Goal: Information Seeking & Learning: Check status

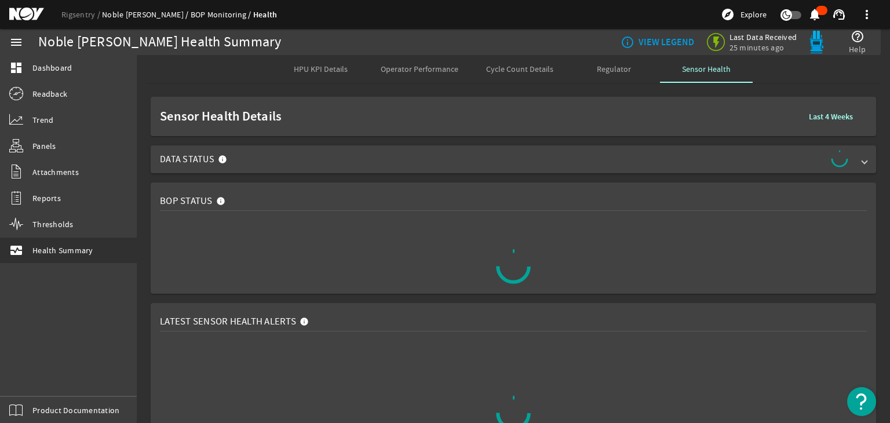
click at [134, 11] on div "Rigsentry Noble [PERSON_NAME] BOP Monitoring Health explore Explore notificatio…" at bounding box center [445, 14] width 890 height 29
click at [100, 12] on link "Rigsentry" at bounding box center [81, 14] width 41 height 10
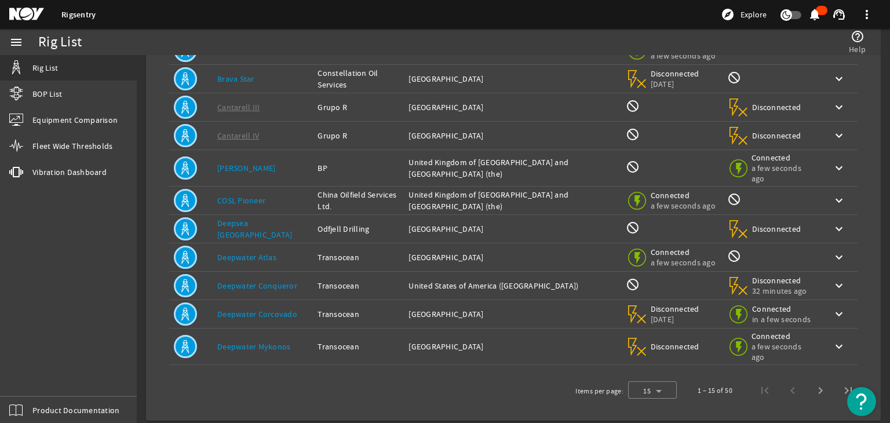
scroll to position [236, 0]
click at [806, 390] on span "Next page" at bounding box center [820, 390] width 28 height 28
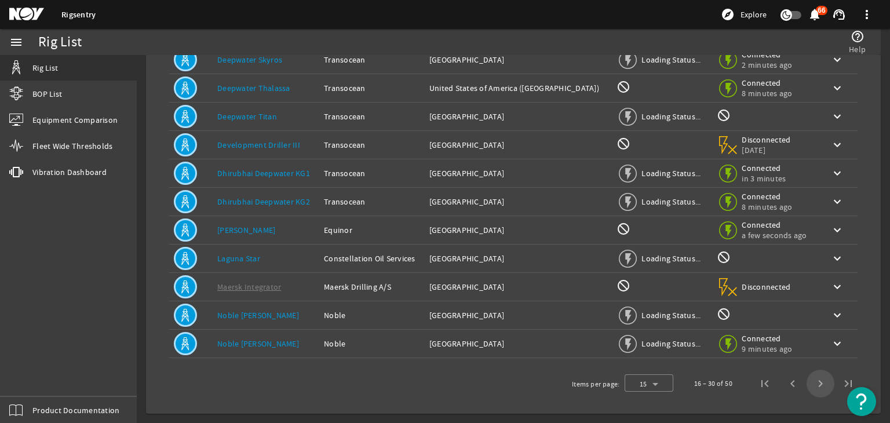
scroll to position [218, 0]
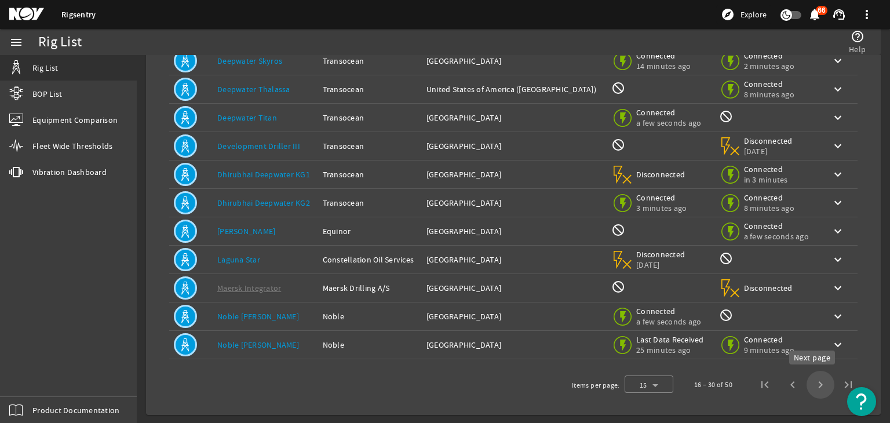
click at [806, 382] on span "Next page" at bounding box center [820, 385] width 28 height 28
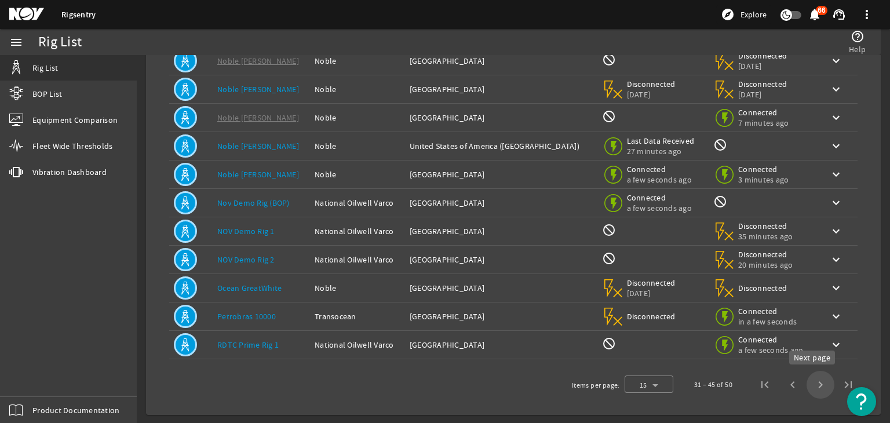
click at [816, 380] on span "Next page" at bounding box center [820, 385] width 28 height 28
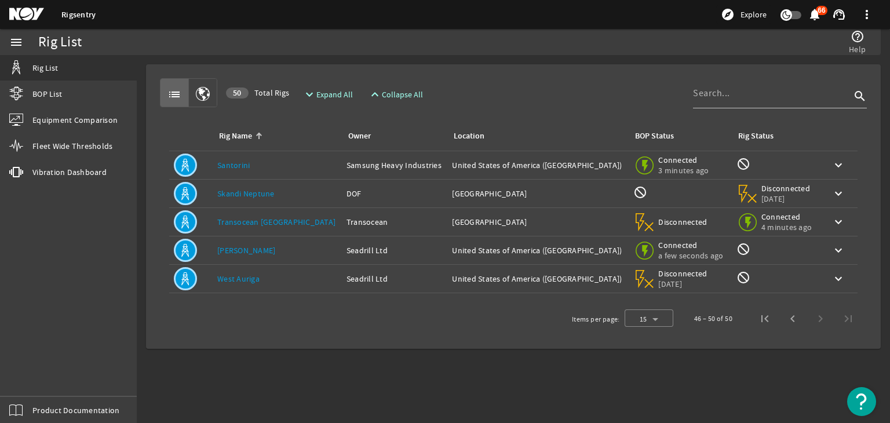
click at [241, 167] on link "Santorini" at bounding box center [233, 165] width 32 height 10
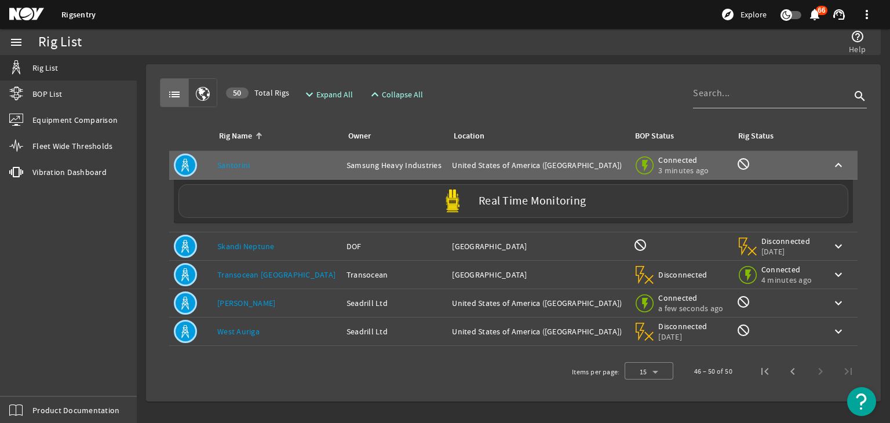
click at [429, 205] on div "Real Time Monitoring" at bounding box center [512, 201] width 669 height 34
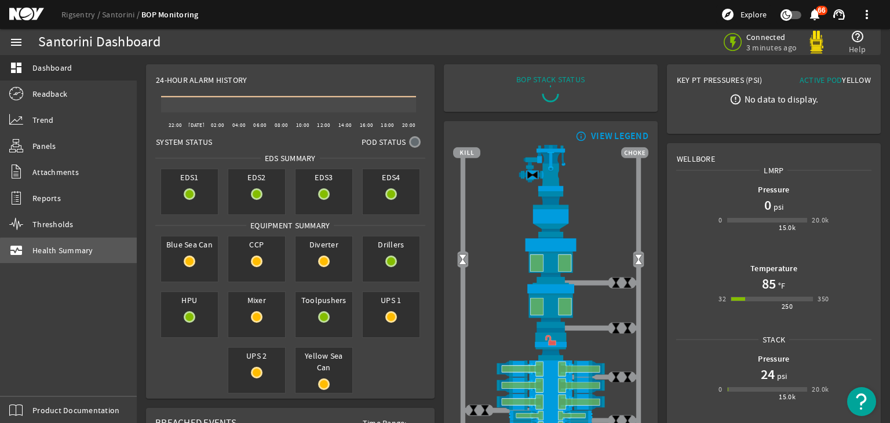
click at [73, 251] on span "Health Summary" at bounding box center [62, 250] width 61 height 12
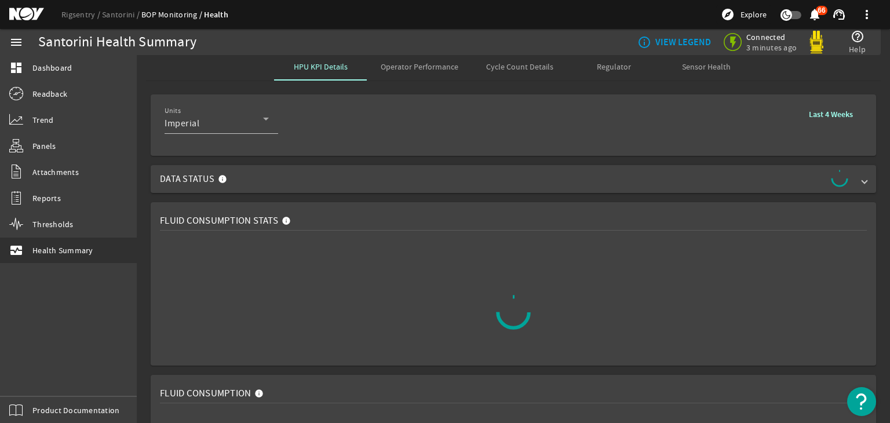
scroll to position [4, 0]
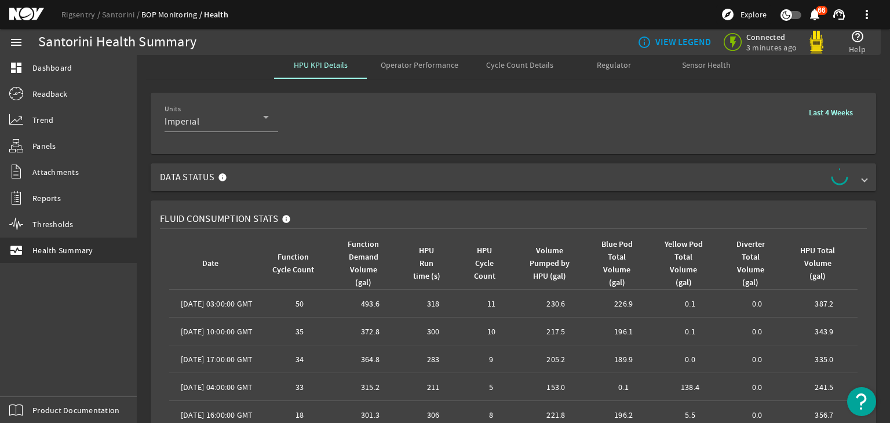
click at [337, 180] on span "Data Status" at bounding box center [511, 177] width 702 height 19
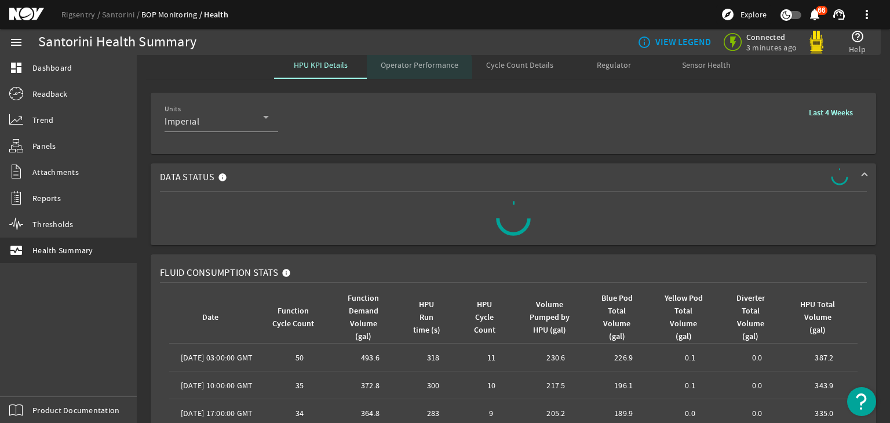
click at [384, 73] on span "Operator Performance" at bounding box center [419, 65] width 78 height 28
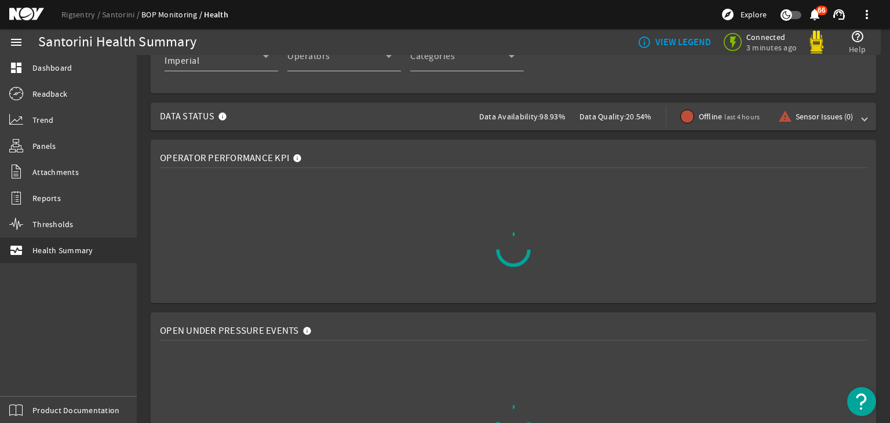
scroll to position [46, 0]
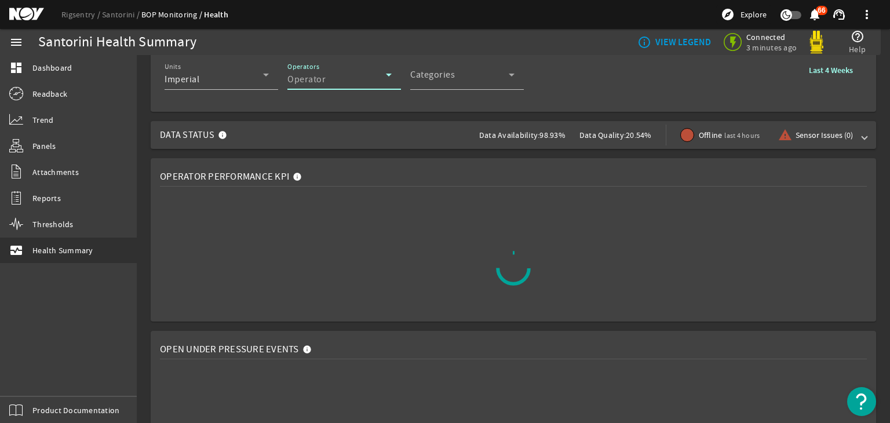
click at [330, 73] on div "Operator" at bounding box center [336, 79] width 98 height 14
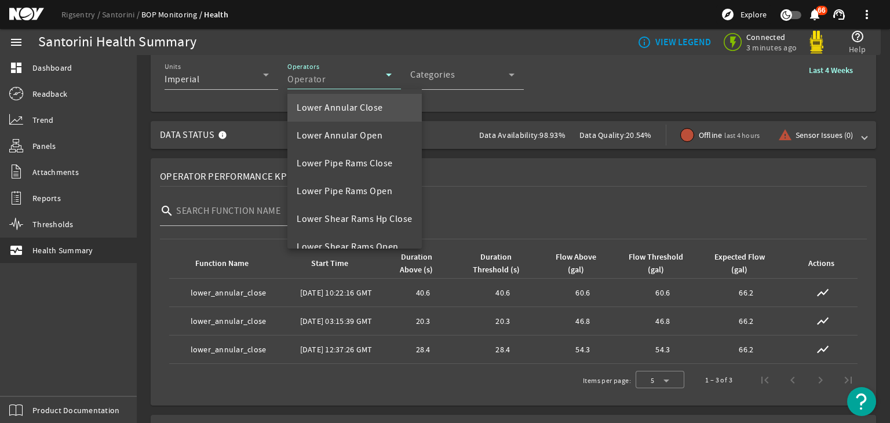
click at [563, 73] on div at bounding box center [445, 211] width 890 height 423
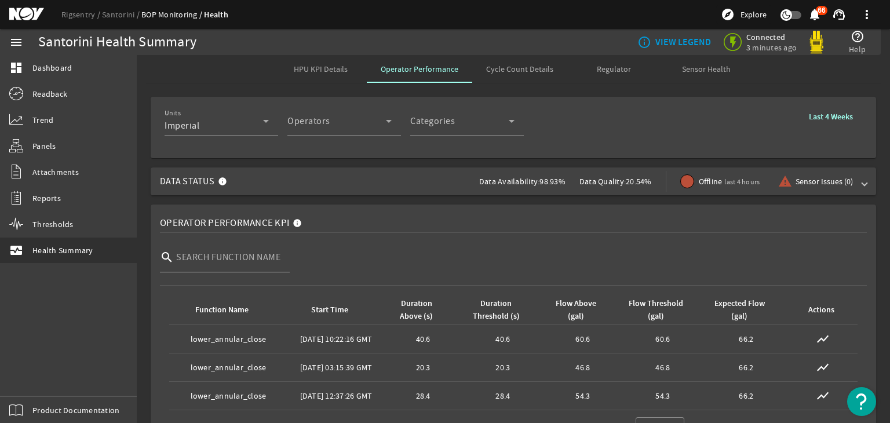
scroll to position [3, 0]
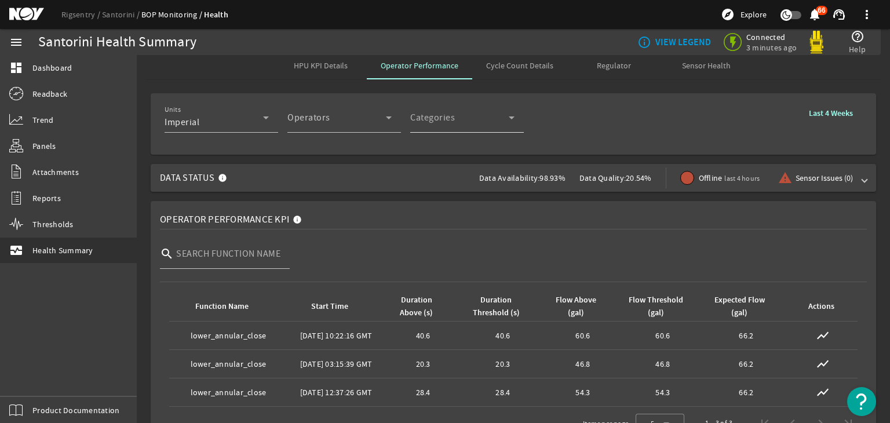
click at [472, 128] on div "Categories" at bounding box center [459, 122] width 98 height 14
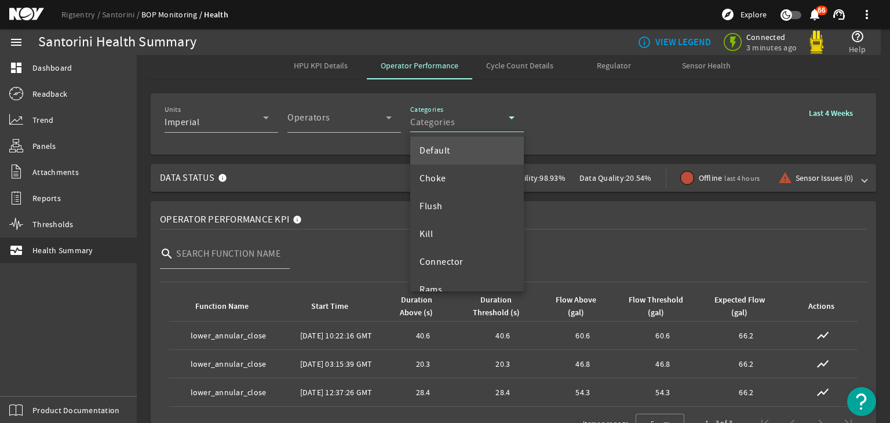
click at [636, 138] on div at bounding box center [445, 211] width 890 height 423
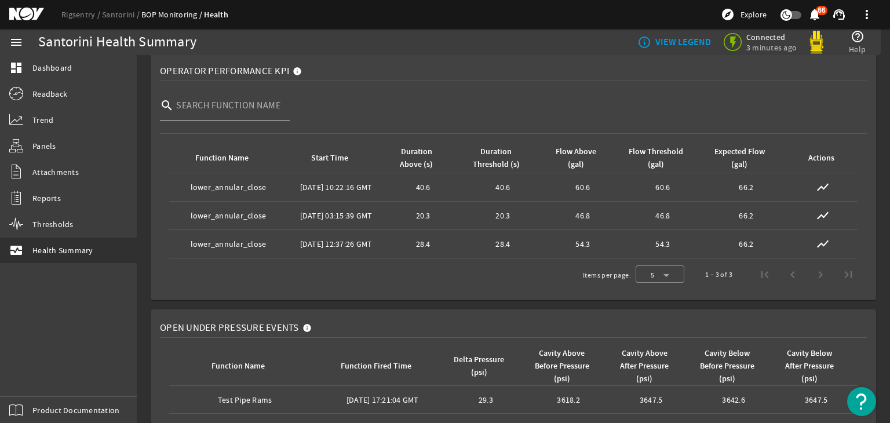
scroll to position [0, 0]
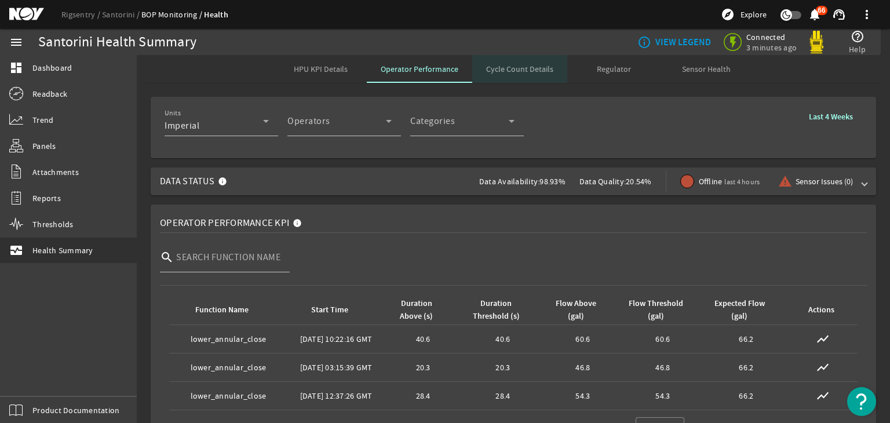
click at [531, 65] on span "Cycle Count Details" at bounding box center [519, 69] width 67 height 8
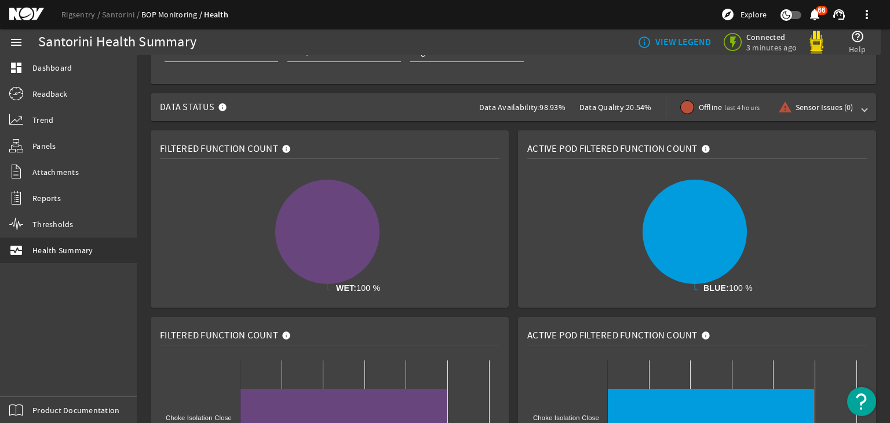
scroll to position [73, 0]
click at [519, 111] on span "Data Availability:" at bounding box center [509, 108] width 61 height 10
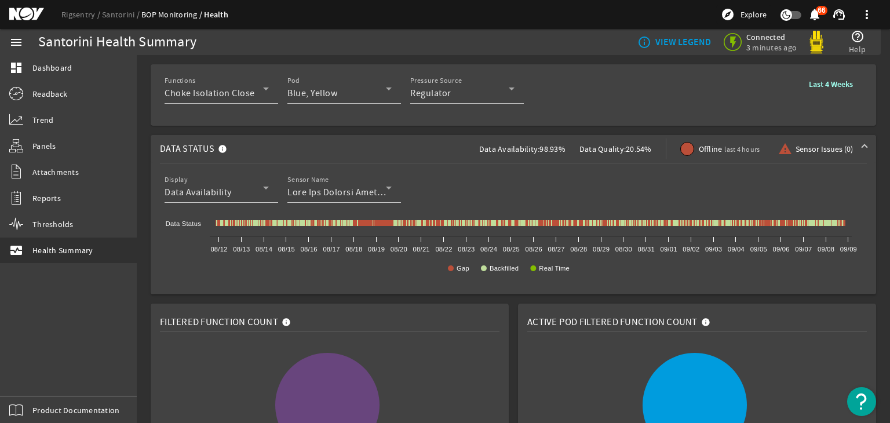
scroll to position [0, 0]
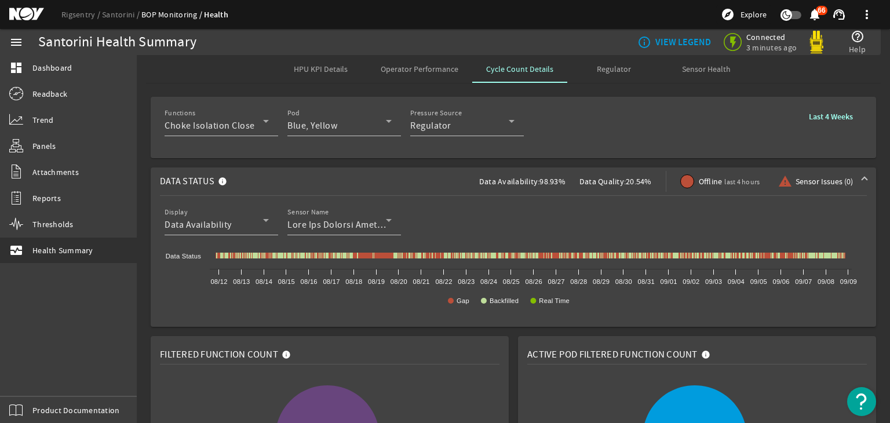
click at [587, 75] on div "Regulator" at bounding box center [613, 69] width 93 height 28
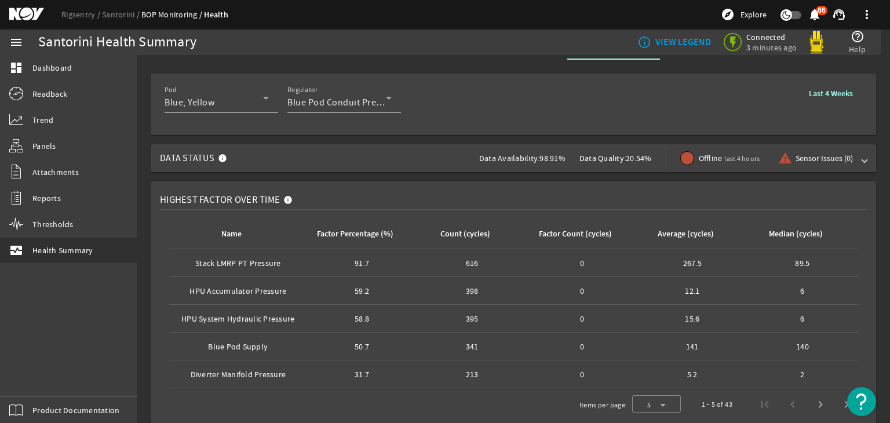
scroll to position [23, 0]
click at [378, 233] on div "Factor Percentage (%)" at bounding box center [355, 234] width 76 height 13
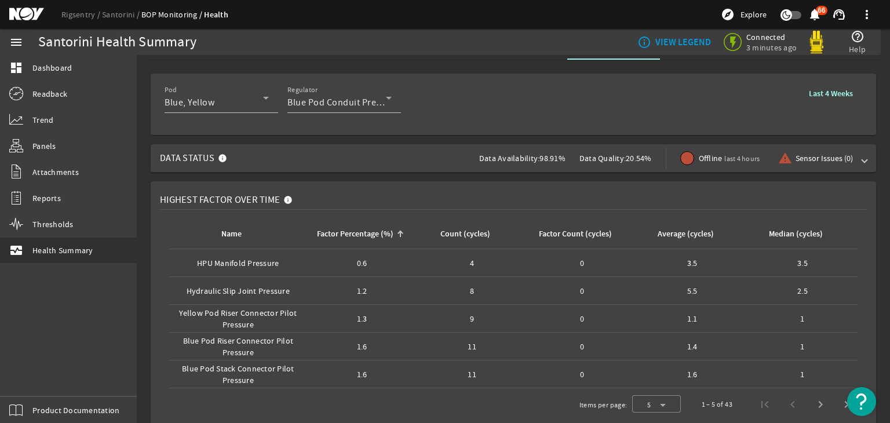
click at [363, 230] on div "Factor Percentage (%)" at bounding box center [355, 234] width 76 height 13
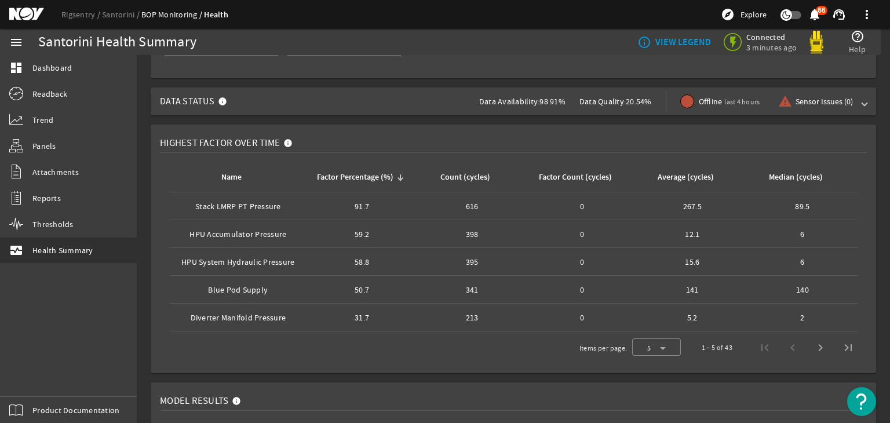
scroll to position [82, 0]
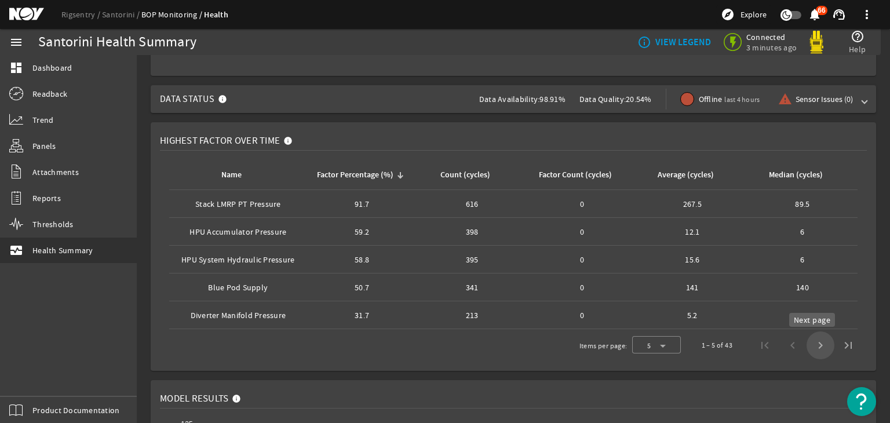
click at [808, 348] on span "Next page" at bounding box center [820, 345] width 28 height 28
click at [820, 349] on span "Next page" at bounding box center [820, 345] width 28 height 28
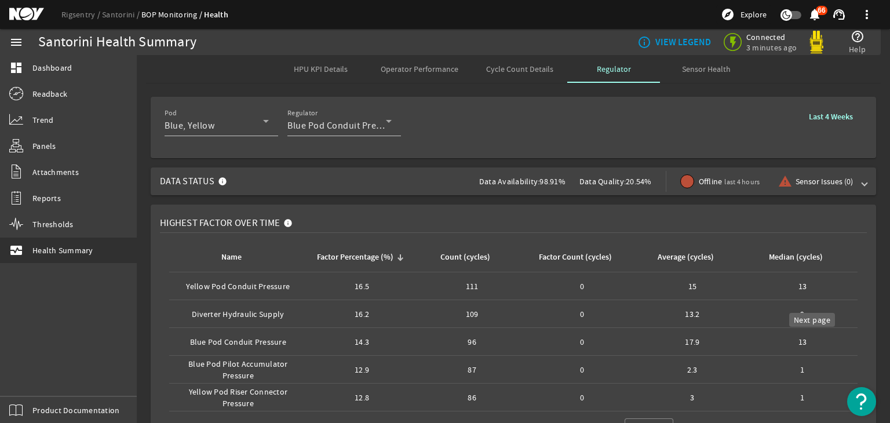
click at [814, 413] on span "Next page" at bounding box center [820, 427] width 28 height 28
click at [827, 116] on b "Last 4 Weeks" at bounding box center [830, 116] width 44 height 11
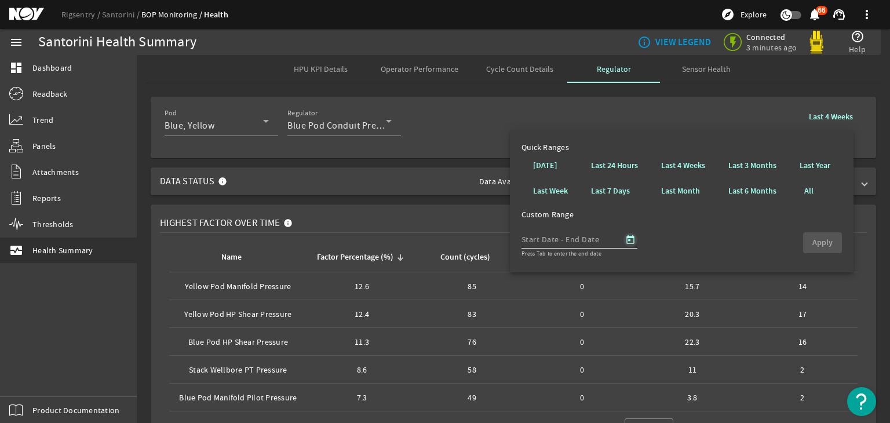
click at [625, 241] on span "Open calendar" at bounding box center [630, 240] width 28 height 28
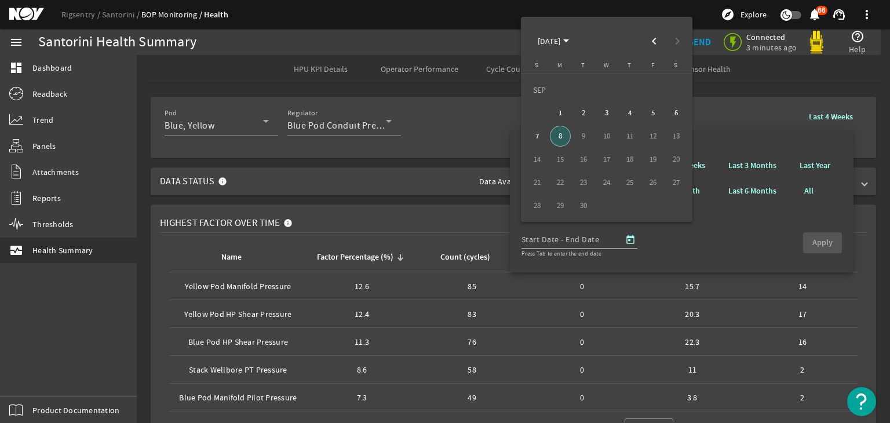
click at [799, 145] on div at bounding box center [445, 211] width 890 height 423
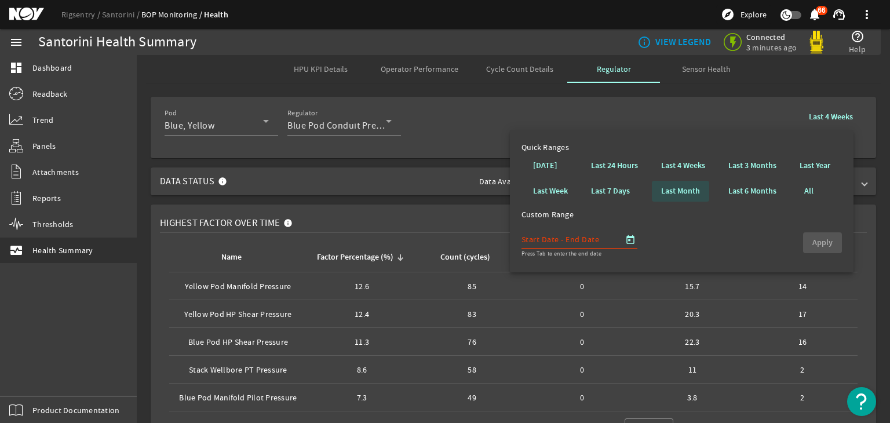
click at [698, 189] on b "Last Month" at bounding box center [680, 191] width 39 height 12
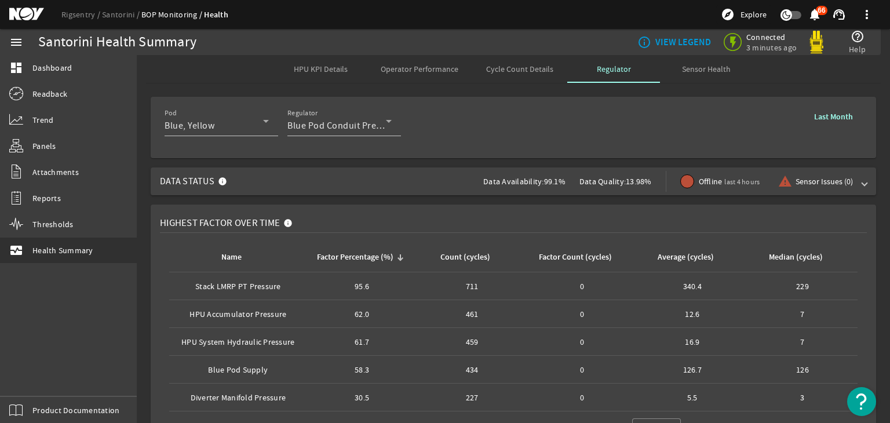
scroll to position [130, 0]
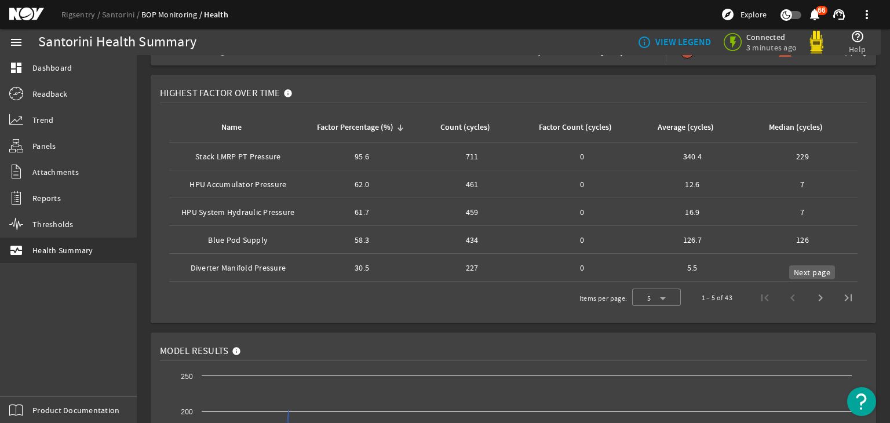
click at [813, 301] on span "Next page" at bounding box center [820, 298] width 28 height 28
click at [808, 295] on span "Next page" at bounding box center [820, 298] width 28 height 28
click at [810, 286] on span "Next page" at bounding box center [820, 298] width 28 height 28
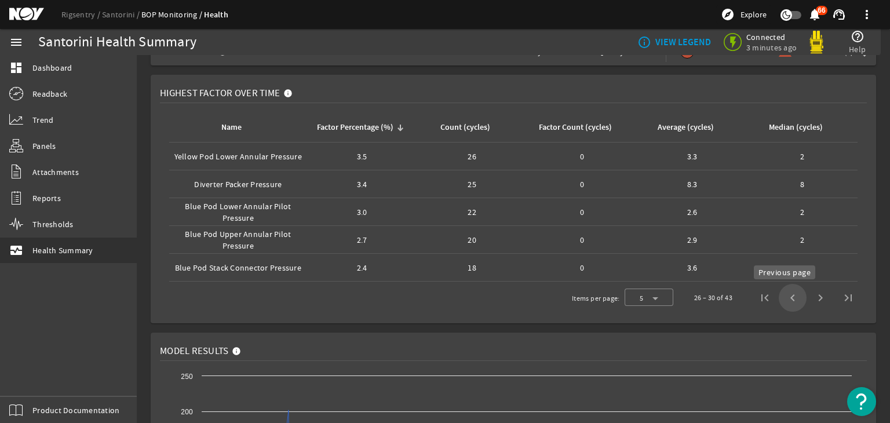
click at [783, 294] on span "Previous page" at bounding box center [792, 298] width 28 height 28
click at [783, 292] on span "Previous page" at bounding box center [792, 298] width 28 height 28
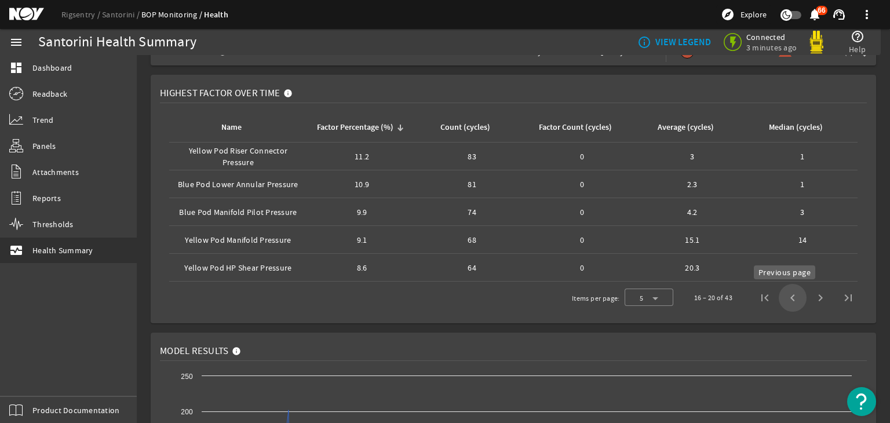
click at [783, 292] on span "Previous page" at bounding box center [792, 298] width 28 height 28
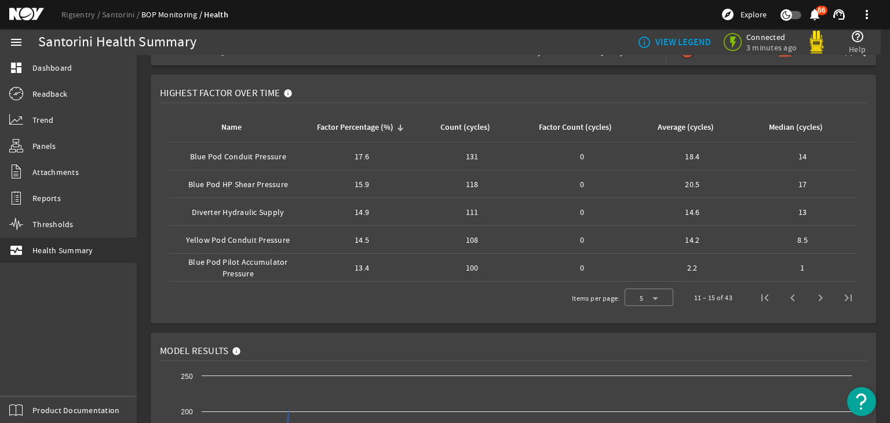
scroll to position [0, 0]
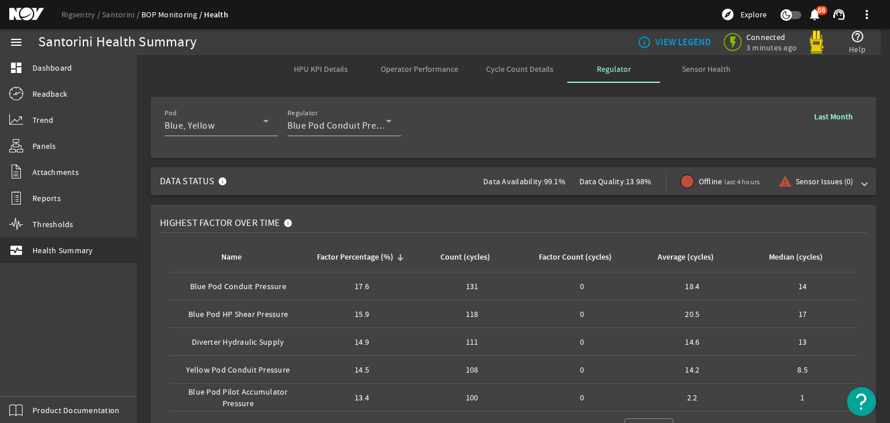
click at [839, 116] on b "Last Month" at bounding box center [833, 116] width 39 height 11
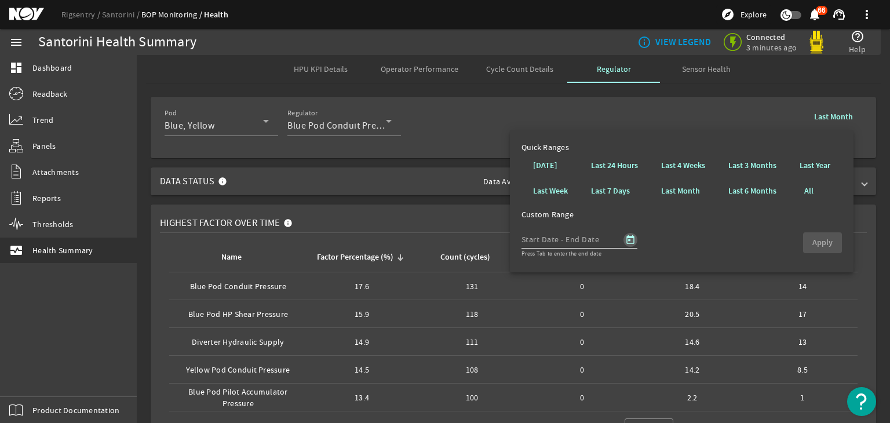
click at [622, 243] on span "Open calendar" at bounding box center [630, 240] width 28 height 28
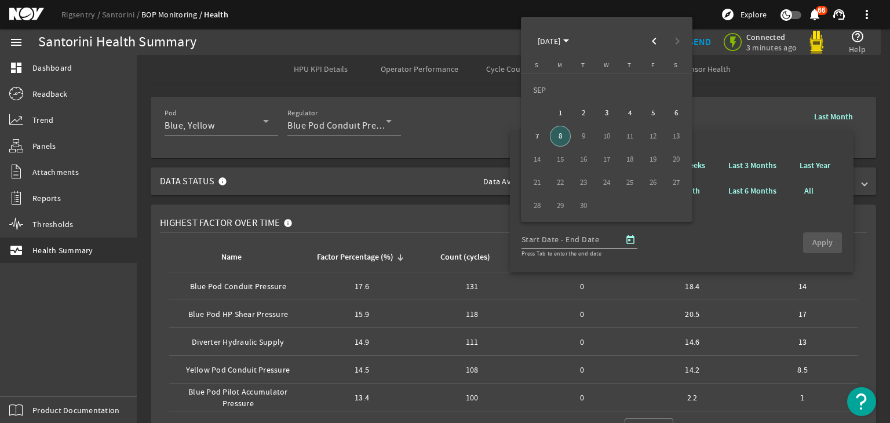
click at [559, 136] on span "8" at bounding box center [560, 136] width 21 height 21
click at [646, 38] on span "Previous month" at bounding box center [653, 41] width 23 height 23
click at [651, 113] on span "8" at bounding box center [652, 113] width 21 height 21
type input "8/8/2025"
click at [658, 117] on span "8" at bounding box center [652, 113] width 21 height 21
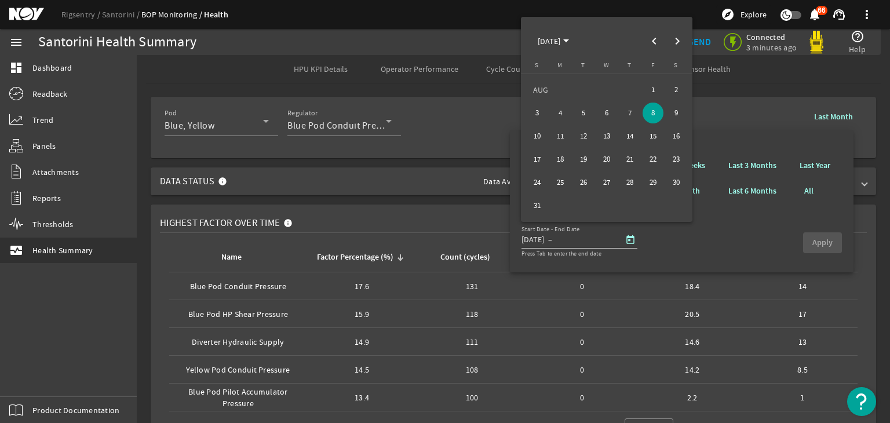
type input "8/8/2025"
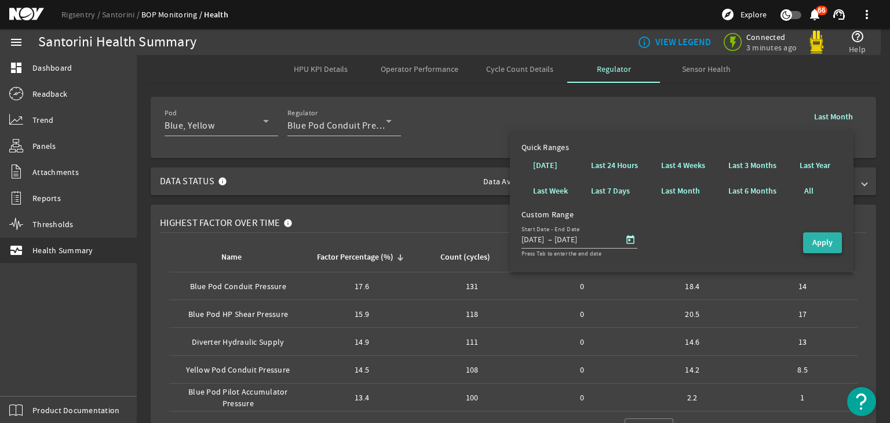
click at [815, 248] on span "button" at bounding box center [822, 243] width 39 height 28
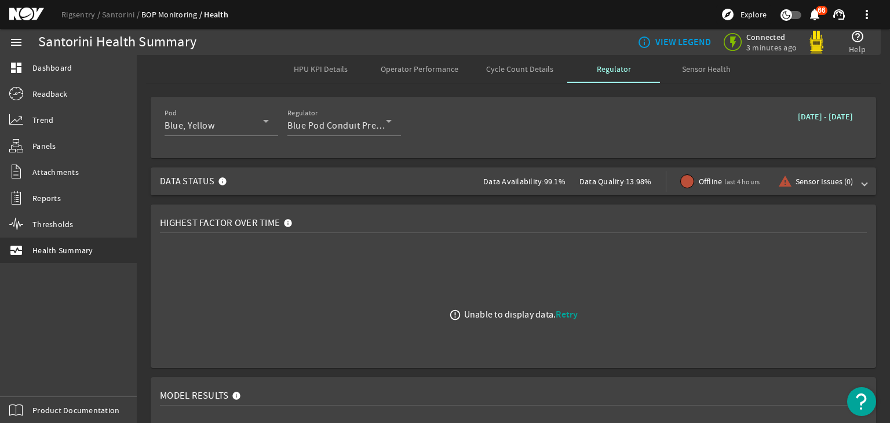
click at [561, 312] on span "Retry" at bounding box center [566, 314] width 22 height 12
click at [797, 120] on b "August 08, 2025 - August 08, 2025" at bounding box center [824, 116] width 55 height 11
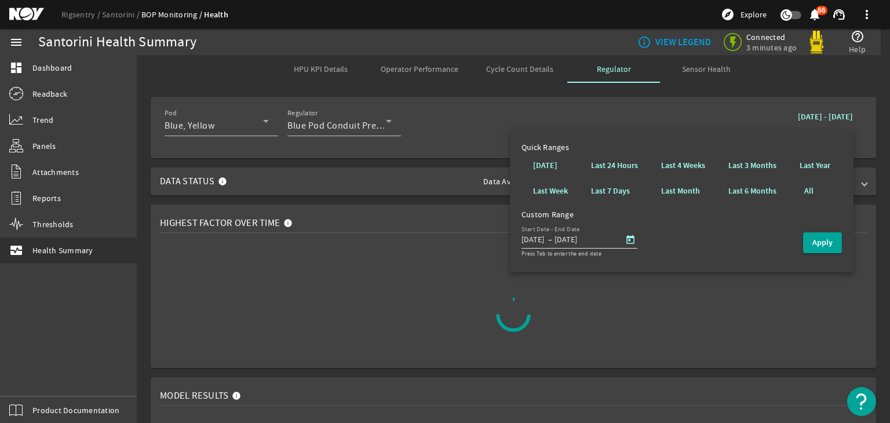
click at [525, 237] on input "8/8/2025" at bounding box center [533, 239] width 24 height 14
type input "7/8/2025"
click at [808, 238] on span "button" at bounding box center [822, 243] width 39 height 28
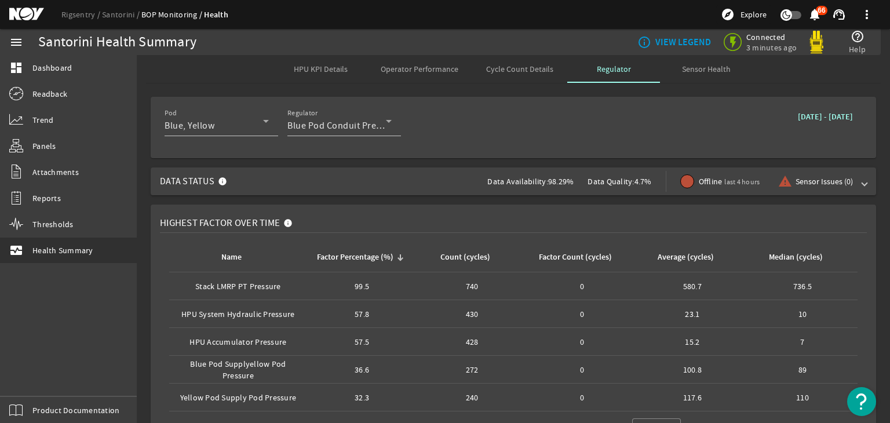
scroll to position [81, 0]
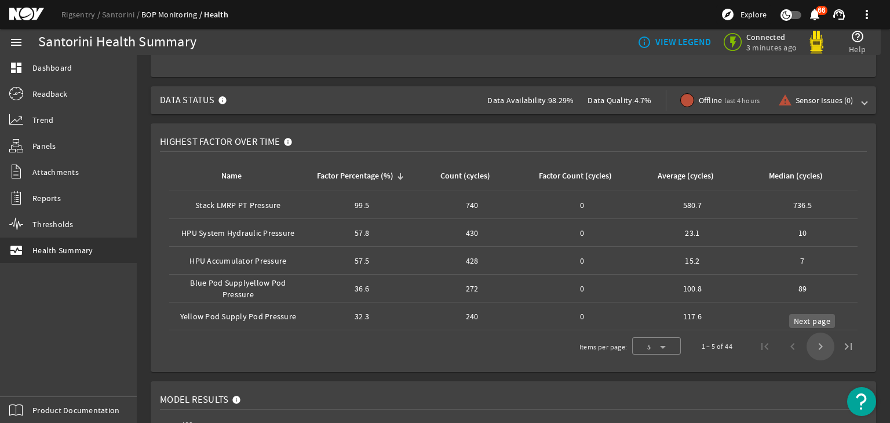
click at [811, 350] on span "Next page" at bounding box center [820, 346] width 28 height 28
click at [810, 341] on span "Next page" at bounding box center [820, 346] width 28 height 28
click at [810, 342] on span "Next page" at bounding box center [820, 346] width 28 height 28
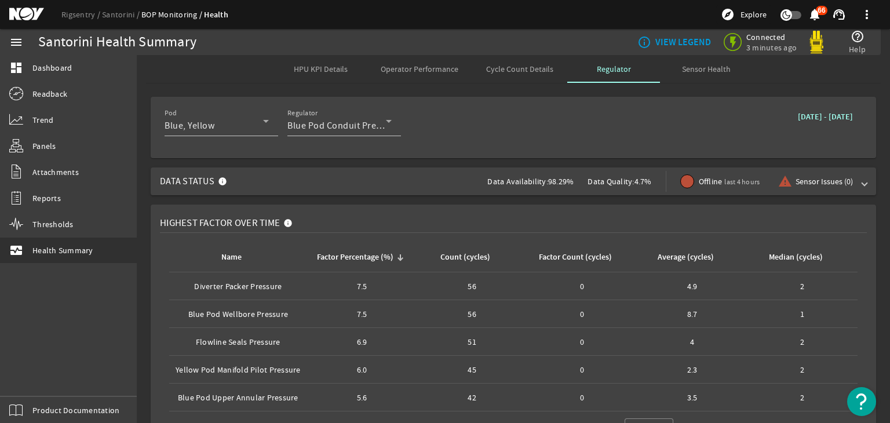
scroll to position [0, 0]
click at [788, 111] on button "July 08, 2025 - August 08, 2025" at bounding box center [825, 116] width 74 height 21
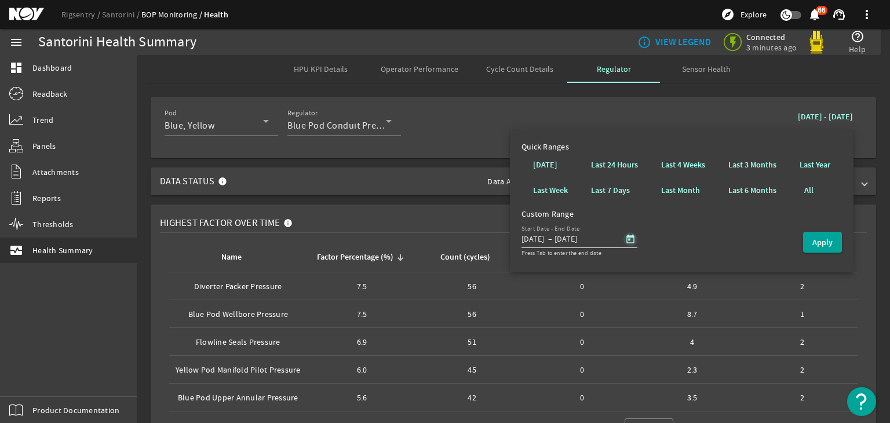
click at [628, 236] on span "Open calendar" at bounding box center [630, 239] width 28 height 28
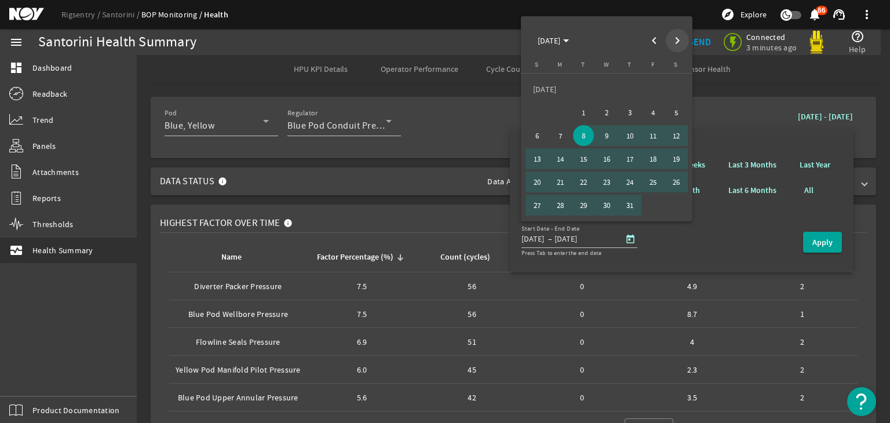
click at [681, 38] on span "Next month" at bounding box center [676, 40] width 23 height 23
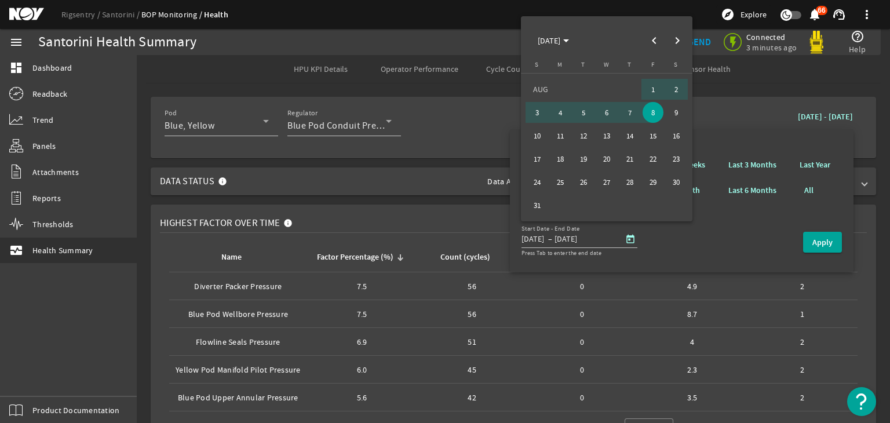
click at [542, 127] on span "10" at bounding box center [536, 135] width 21 height 21
type input "8/10/2025"
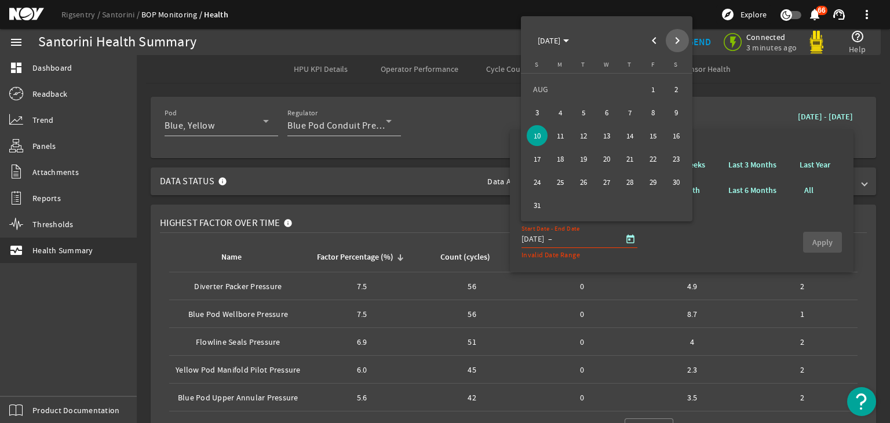
click at [679, 36] on span "Next month" at bounding box center [676, 40] width 23 height 23
click at [543, 133] on span "7" at bounding box center [536, 135] width 21 height 21
type input "9/7/2025"
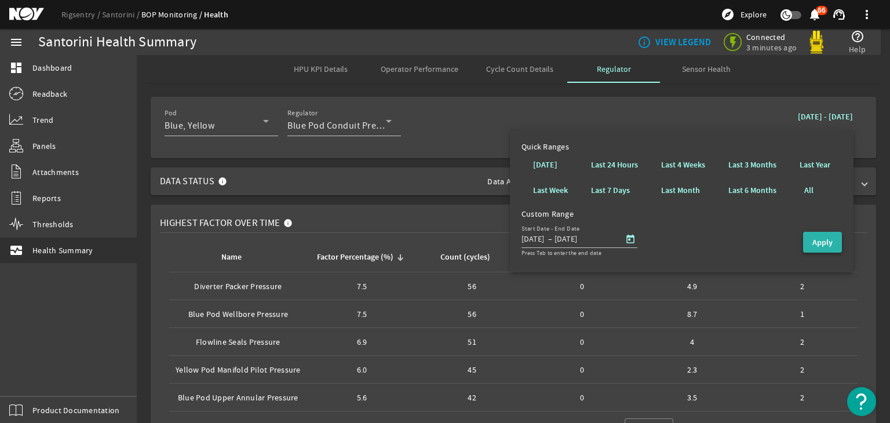
click at [818, 243] on b "Apply" at bounding box center [822, 242] width 20 height 11
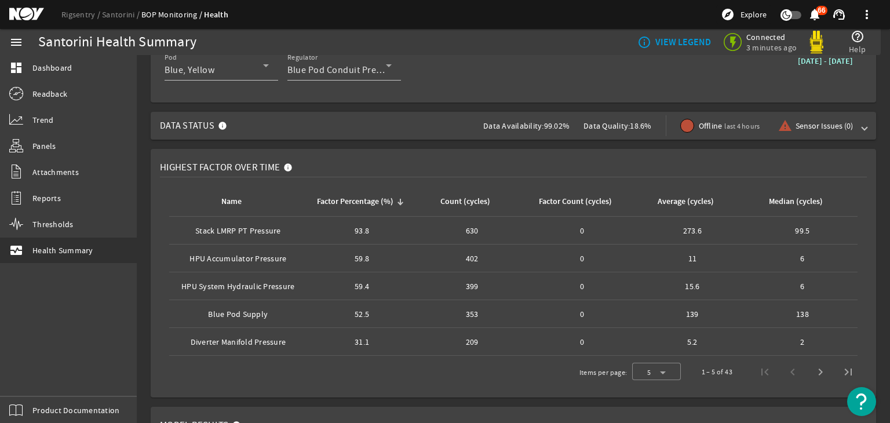
scroll to position [60, 0]
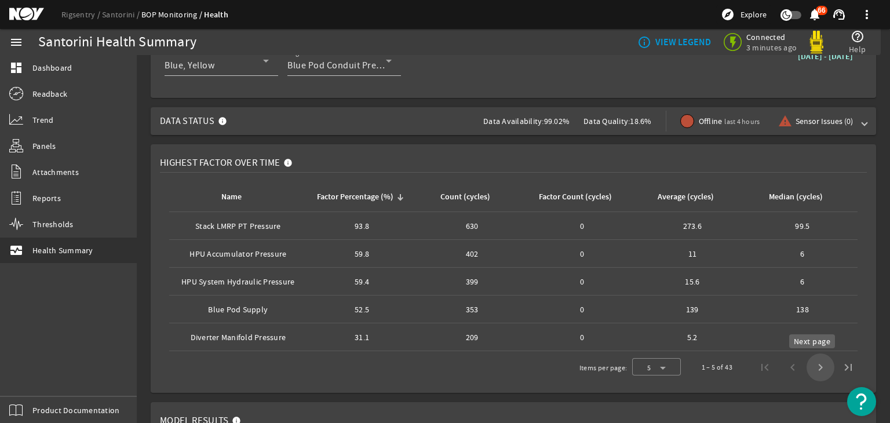
click at [806, 366] on span "Next page" at bounding box center [820, 367] width 28 height 28
click at [806, 363] on span "Next page" at bounding box center [820, 367] width 28 height 28
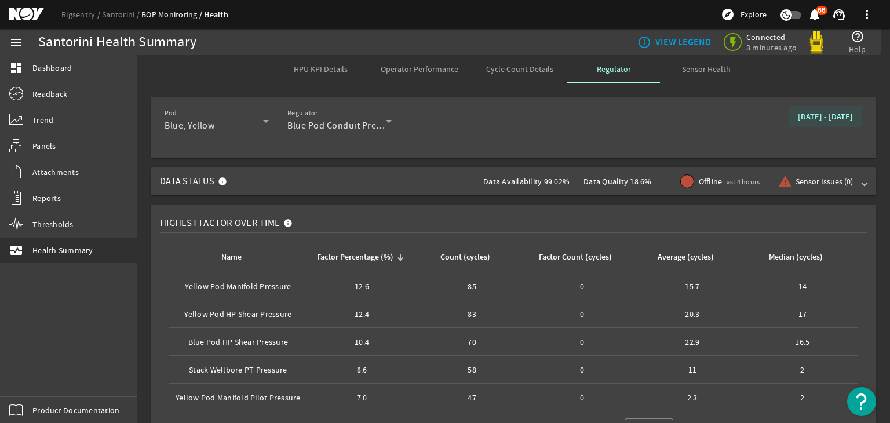
click at [797, 119] on b "August 10, 2025 - September 07, 2025" at bounding box center [824, 116] width 55 height 11
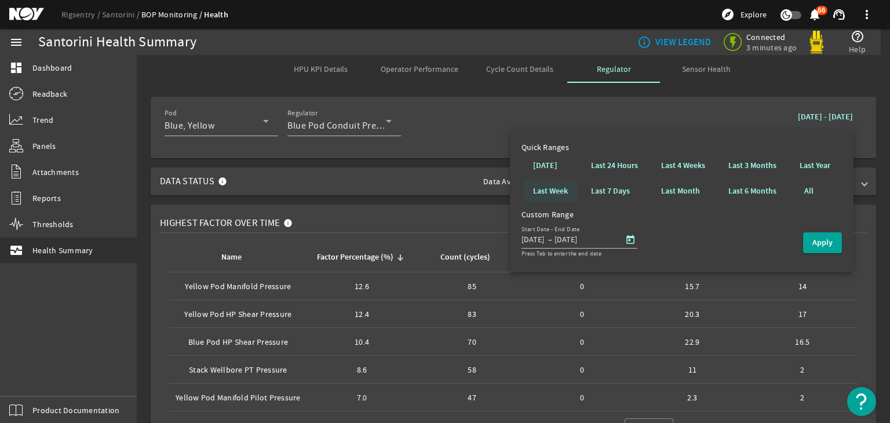
click at [557, 186] on b "Last Week" at bounding box center [550, 191] width 35 height 12
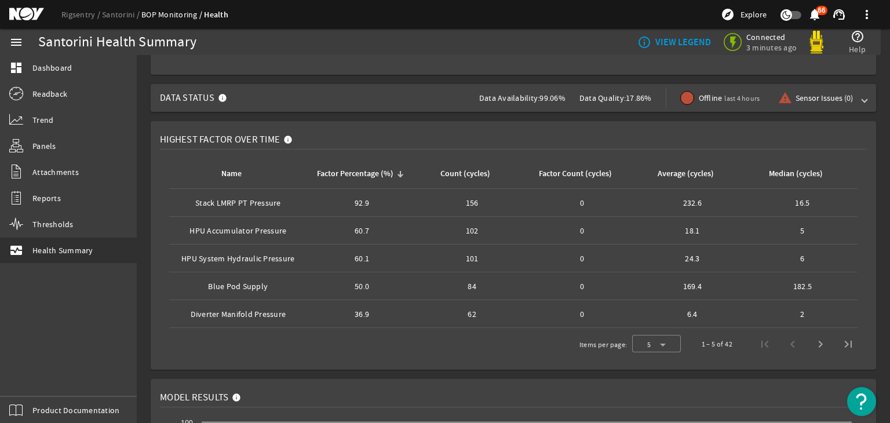
scroll to position [83, 0]
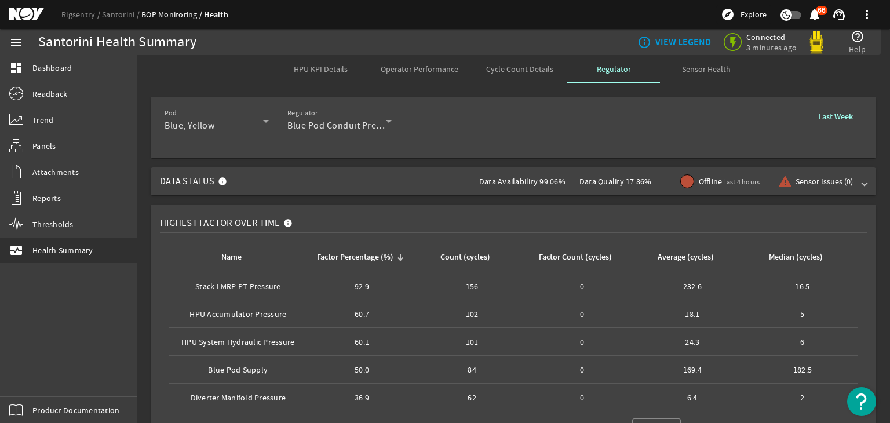
click at [818, 119] on b "Last Week" at bounding box center [835, 116] width 35 height 11
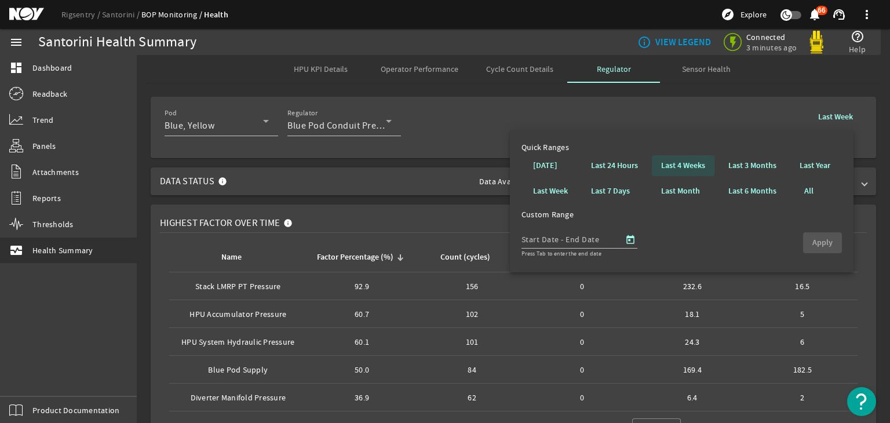
click at [694, 158] on span at bounding box center [682, 166] width 63 height 28
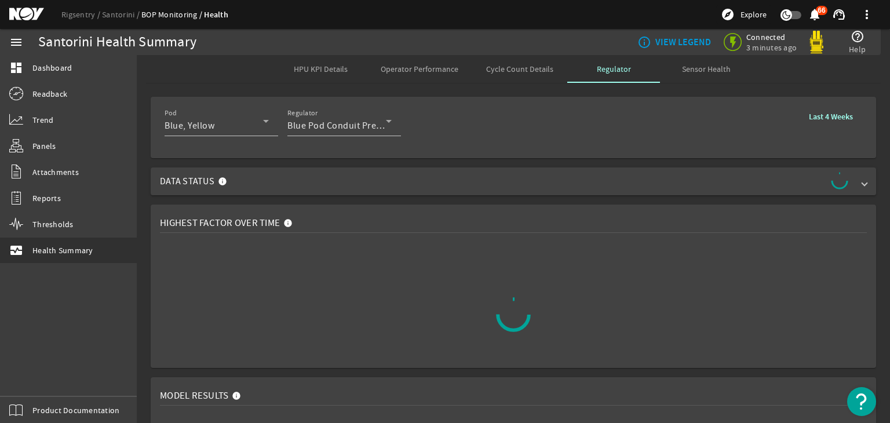
scroll to position [1, 0]
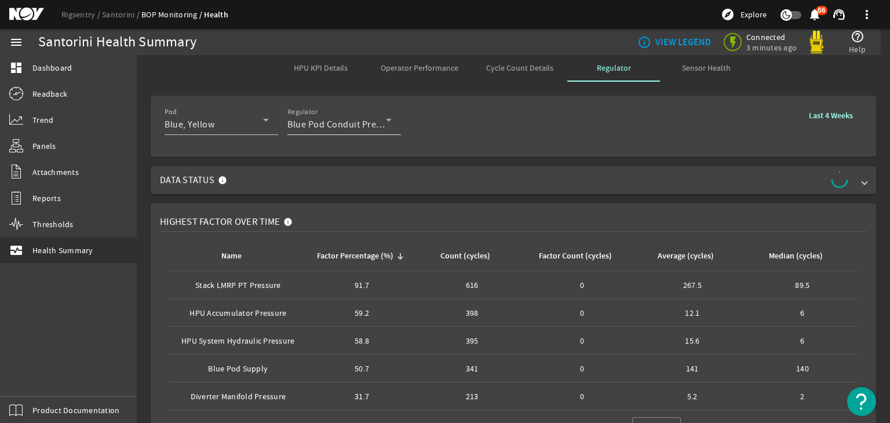
click at [342, 119] on span "Blue Pod Conduit Pressure" at bounding box center [343, 125] width 112 height 12
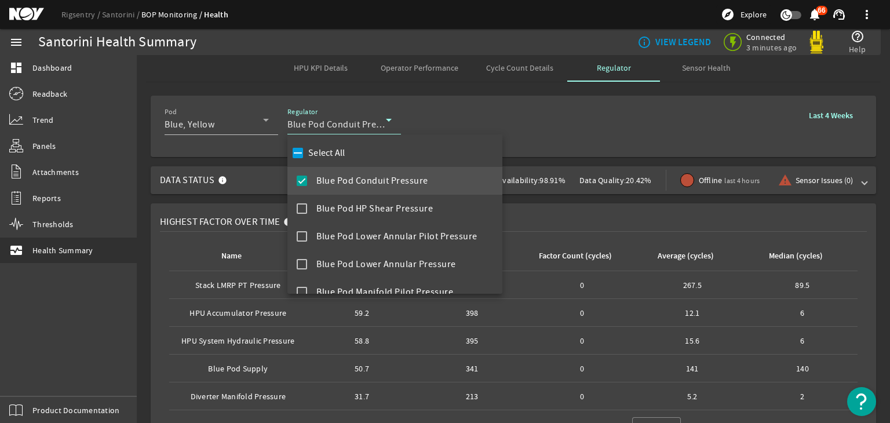
click at [331, 156] on label "Select All" at bounding box center [325, 153] width 39 height 12
click at [306, 156] on input "Select All" at bounding box center [298, 153] width 16 height 16
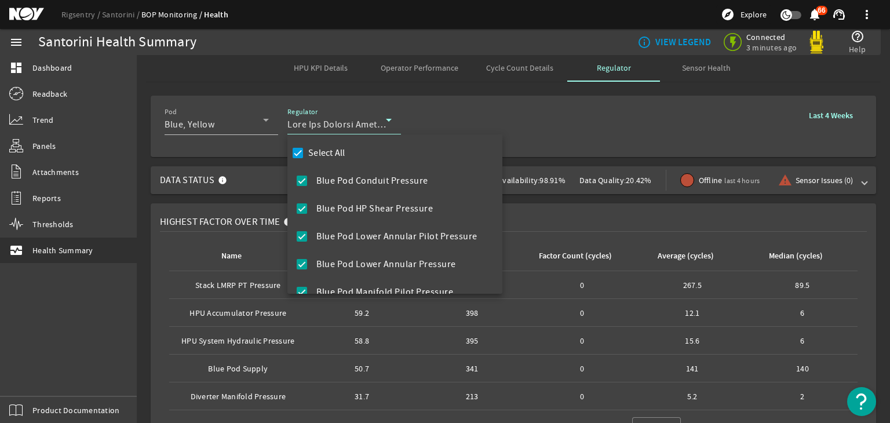
click at [331, 156] on label "Select All" at bounding box center [325, 153] width 39 height 12
click at [306, 156] on input "Select All" at bounding box center [298, 153] width 16 height 16
click at [341, 153] on label "Select All" at bounding box center [325, 153] width 39 height 12
click at [306, 153] on input "Select All" at bounding box center [298, 153] width 16 height 16
checkbox input "true"
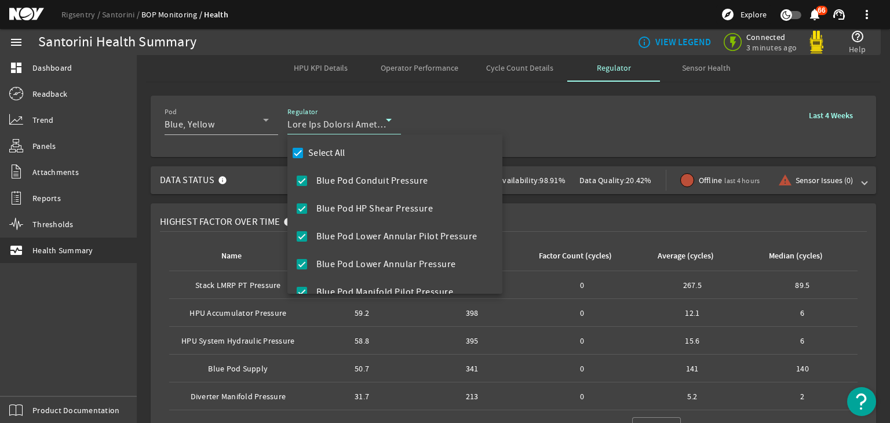
click at [495, 103] on div at bounding box center [445, 211] width 890 height 423
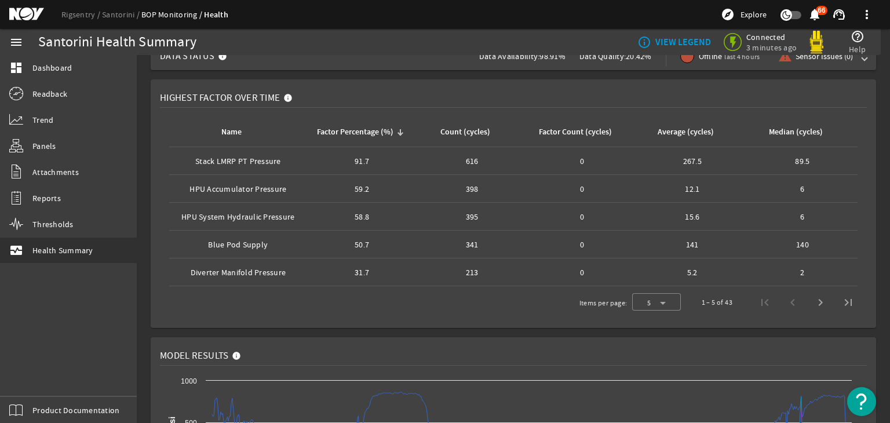
scroll to position [126, 0]
click at [817, 303] on span "Next page" at bounding box center [820, 301] width 28 height 28
click at [811, 296] on span "Next page" at bounding box center [820, 301] width 28 height 28
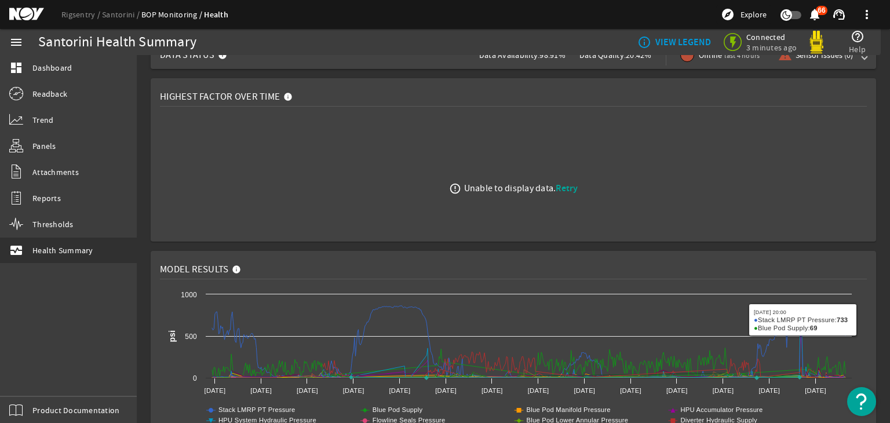
click at [568, 189] on span "Retry" at bounding box center [566, 188] width 22 height 12
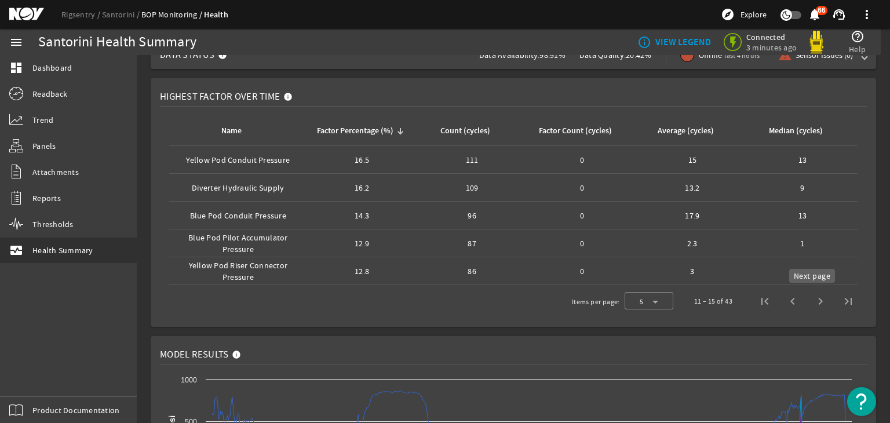
click at [806, 301] on span "Next page" at bounding box center [820, 301] width 28 height 28
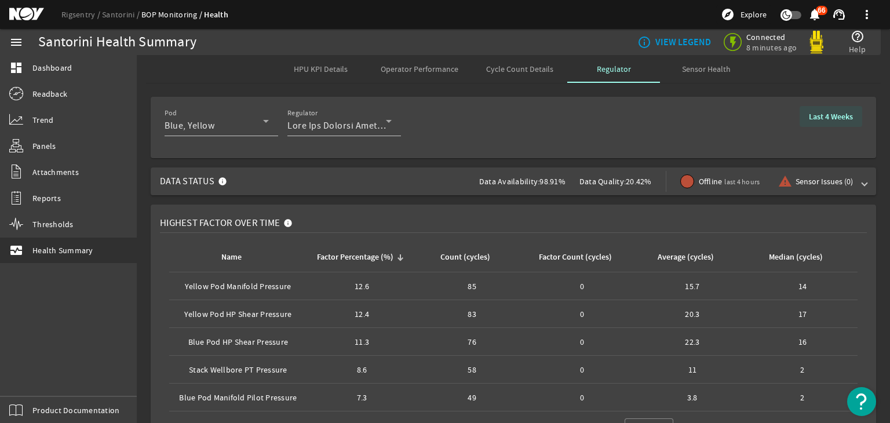
click at [799, 117] on span at bounding box center [830, 117] width 63 height 28
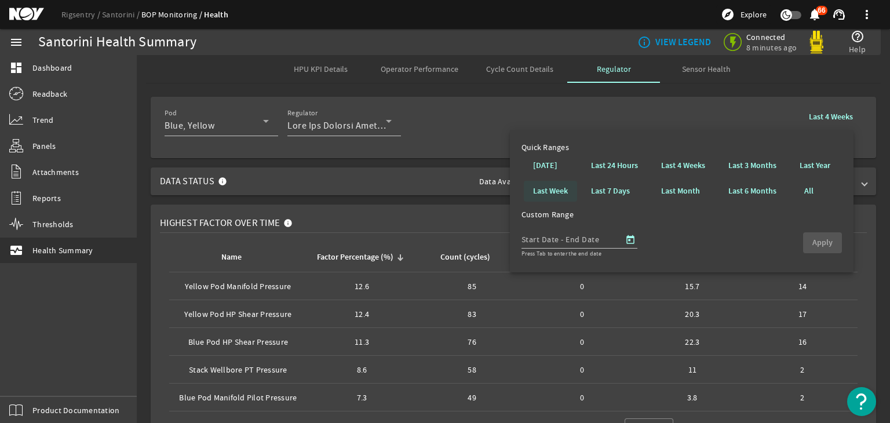
click at [552, 189] on b "Last Week" at bounding box center [550, 191] width 35 height 12
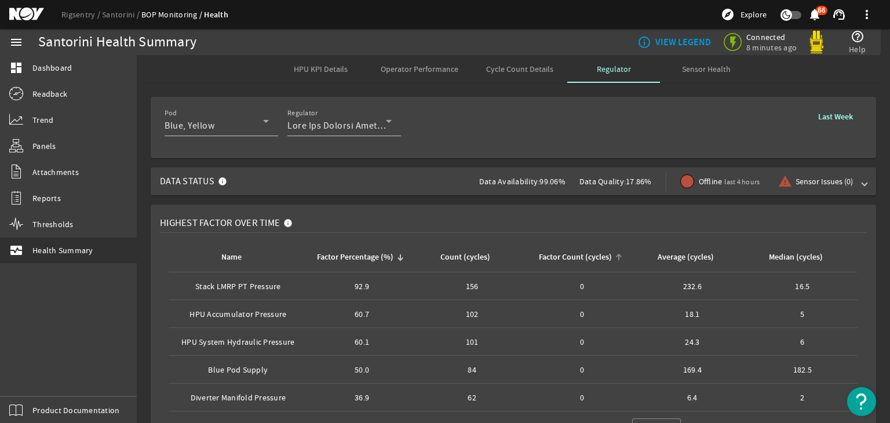
scroll to position [6, 0]
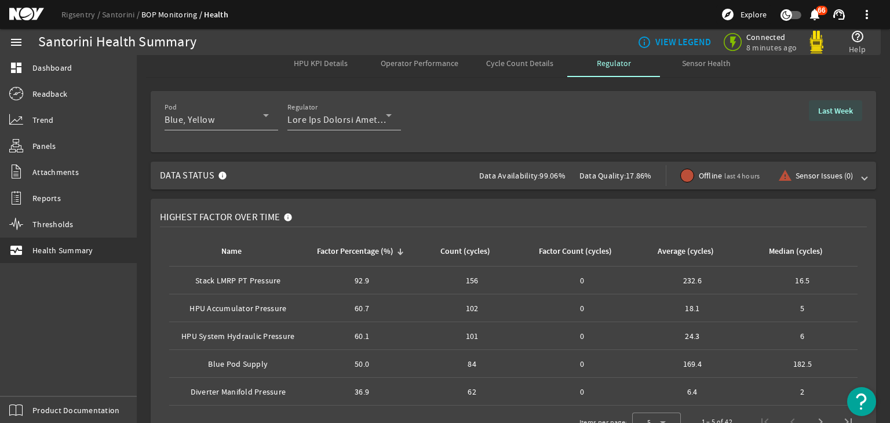
click at [818, 108] on b "Last Week" at bounding box center [835, 110] width 35 height 11
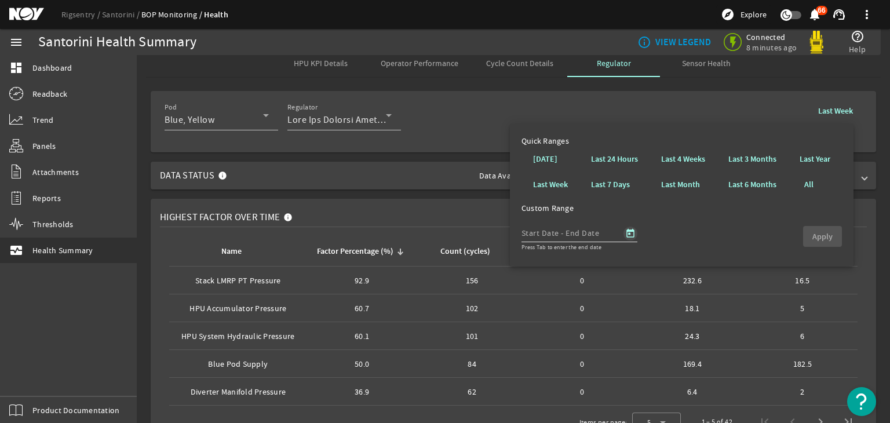
click at [628, 230] on span "Open calendar" at bounding box center [630, 233] width 28 height 28
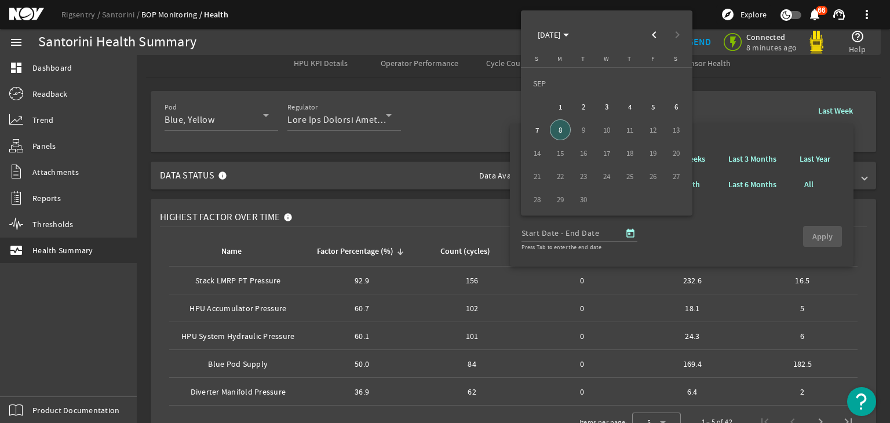
click at [556, 105] on span "1" at bounding box center [560, 106] width 21 height 21
type input "9/1/2025"
click at [558, 123] on span "8" at bounding box center [560, 129] width 21 height 21
type input "9/8/2025"
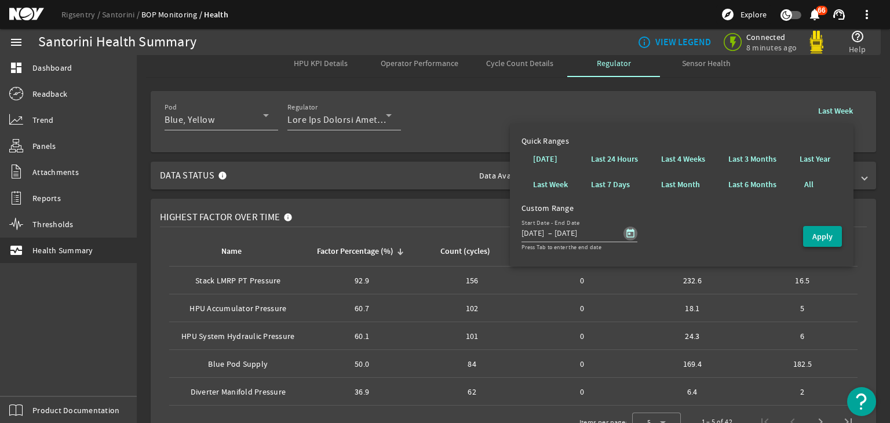
click at [819, 233] on b "Apply" at bounding box center [822, 236] width 20 height 11
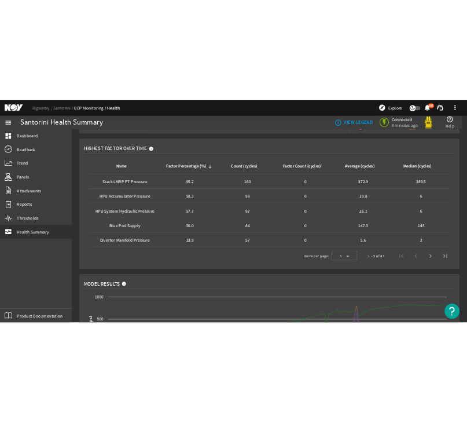
scroll to position [132, 0]
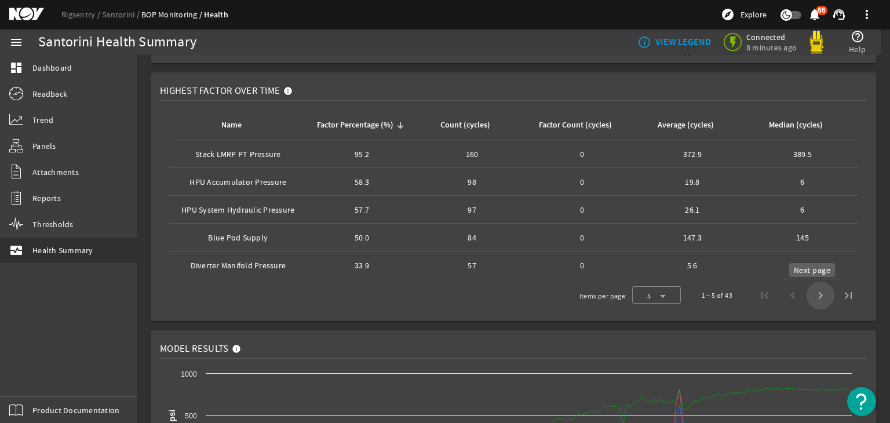
click at [806, 297] on span "Next page" at bounding box center [820, 295] width 28 height 28
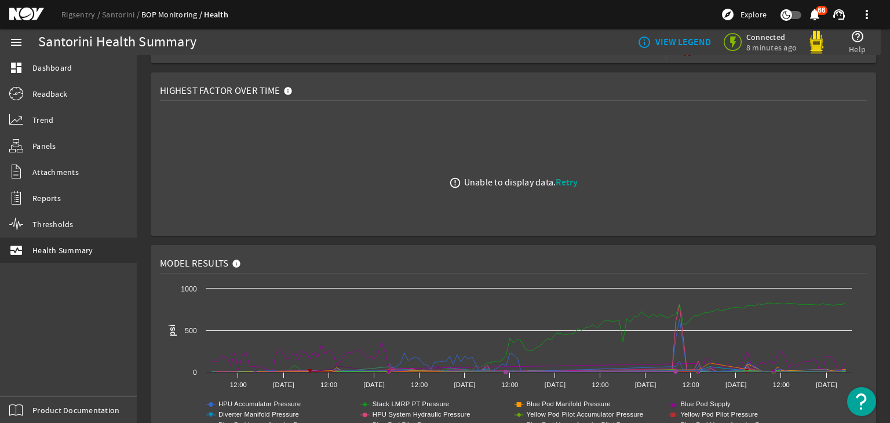
click at [570, 182] on span "Retry" at bounding box center [566, 182] width 22 height 12
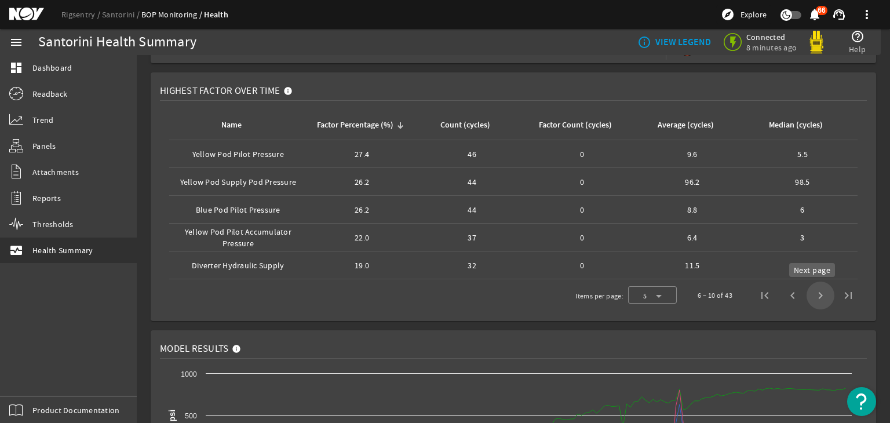
click at [810, 287] on span "Next page" at bounding box center [820, 295] width 28 height 28
click at [751, 297] on span "First page" at bounding box center [765, 295] width 28 height 28
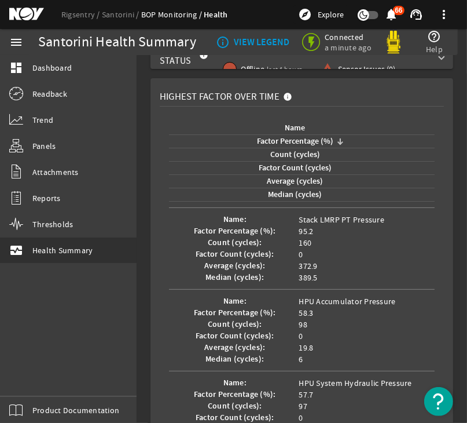
scroll to position [0, 0]
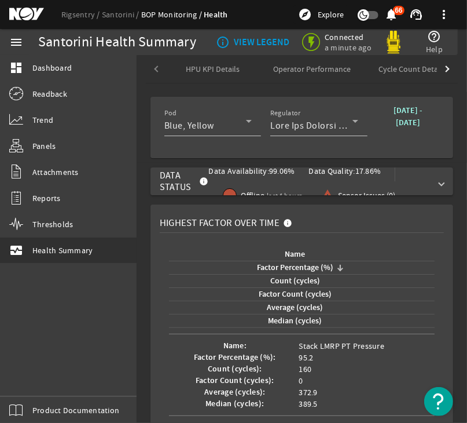
click at [405, 117] on b "September 01, 2025 - September 08, 2025" at bounding box center [408, 116] width 29 height 23
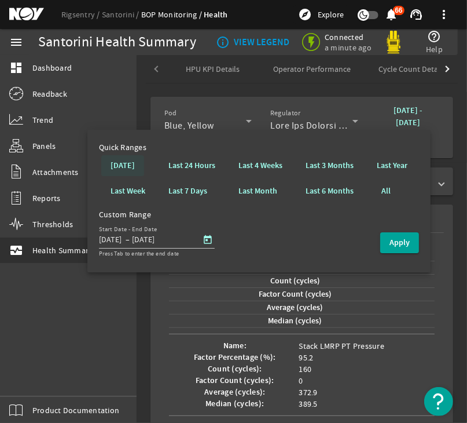
click at [129, 170] on b "Yesterday" at bounding box center [123, 166] width 24 height 12
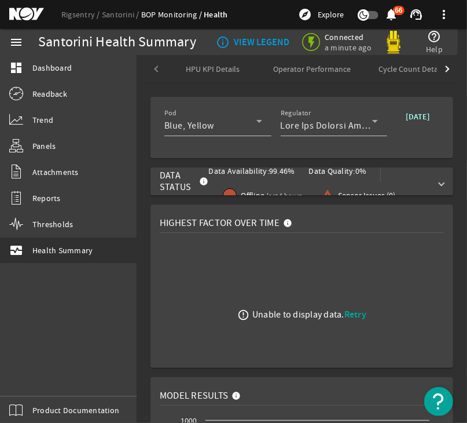
click at [285, 66] on span "Operator Performance" at bounding box center [312, 69] width 78 height 8
